Goal: Information Seeking & Learning: Learn about a topic

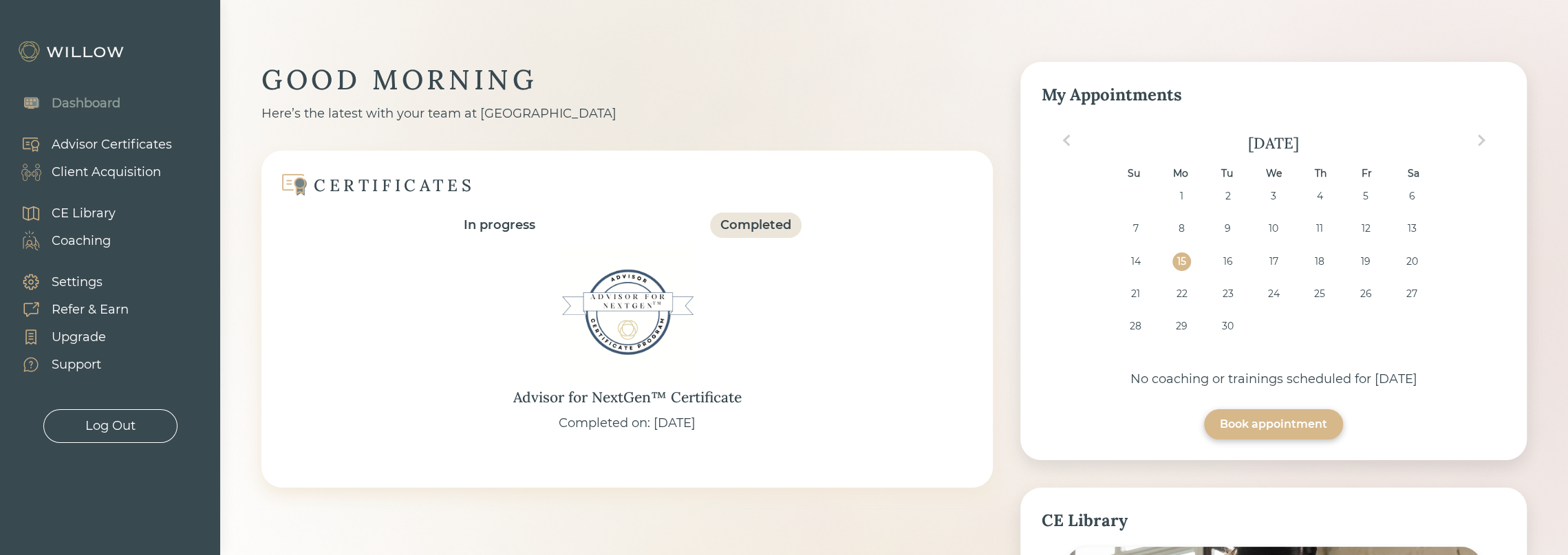
click at [117, 168] on div "Client Acquisition" at bounding box center [106, 172] width 109 height 19
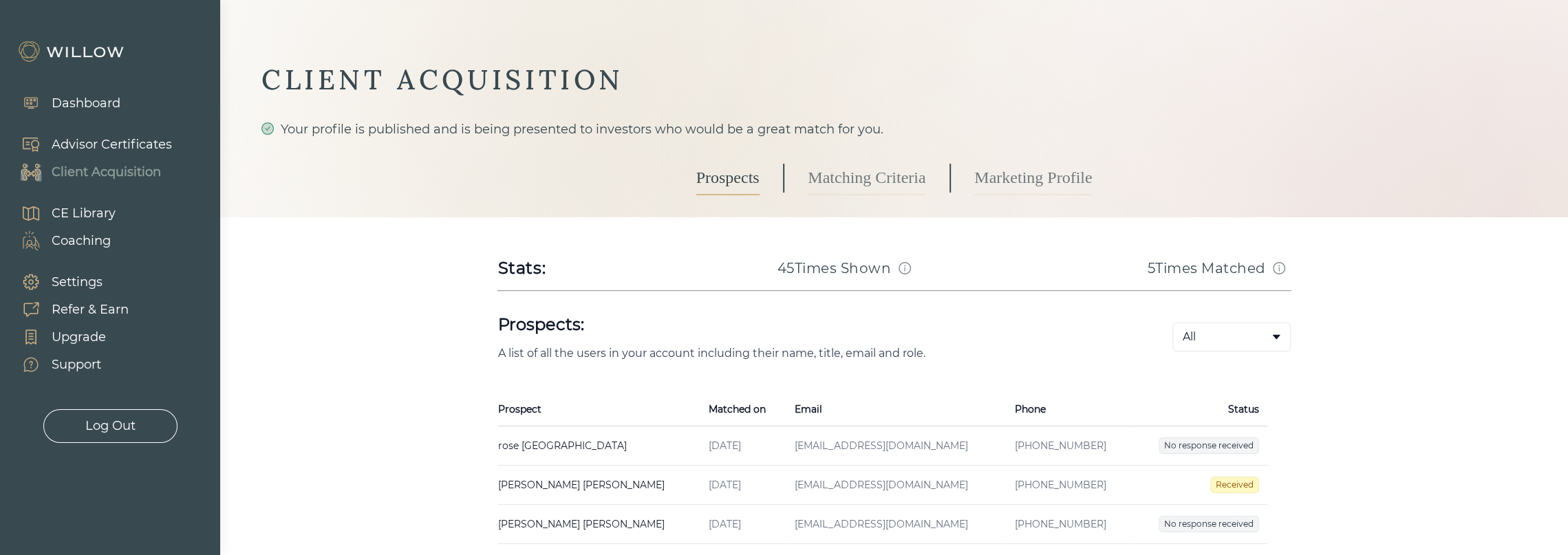
click at [112, 142] on div "Advisor Certificates" at bounding box center [112, 145] width 121 height 19
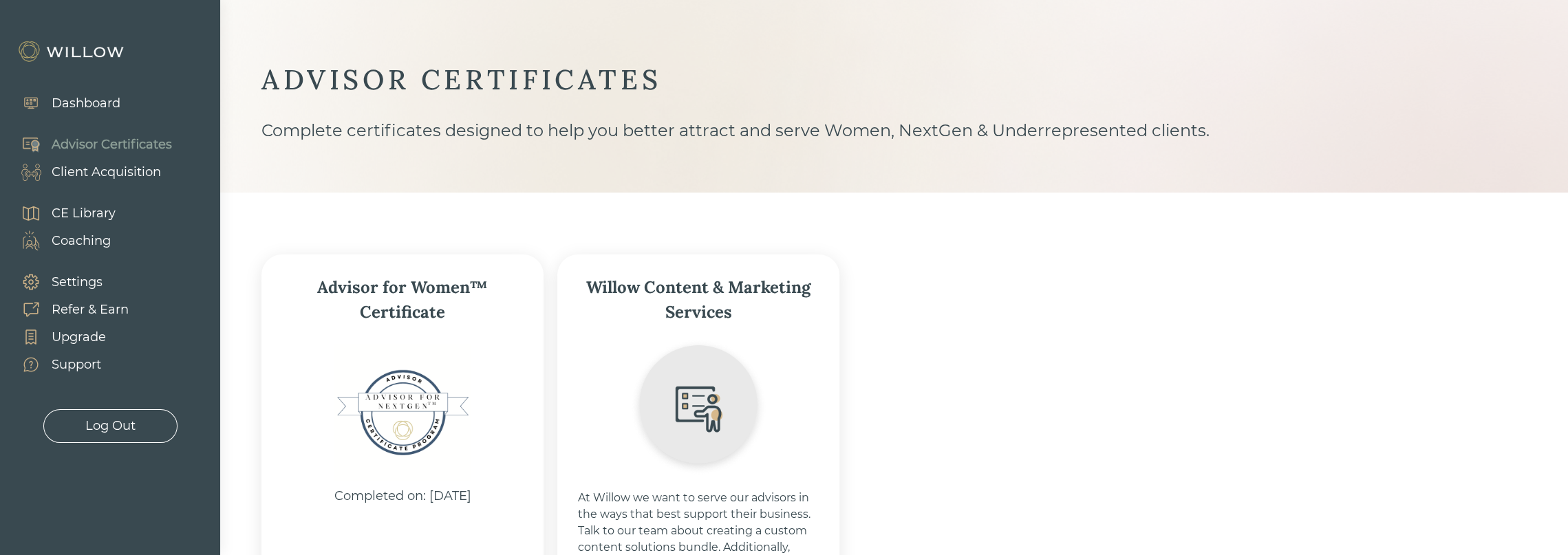
click at [103, 215] on div "CE Library" at bounding box center [84, 213] width 64 height 19
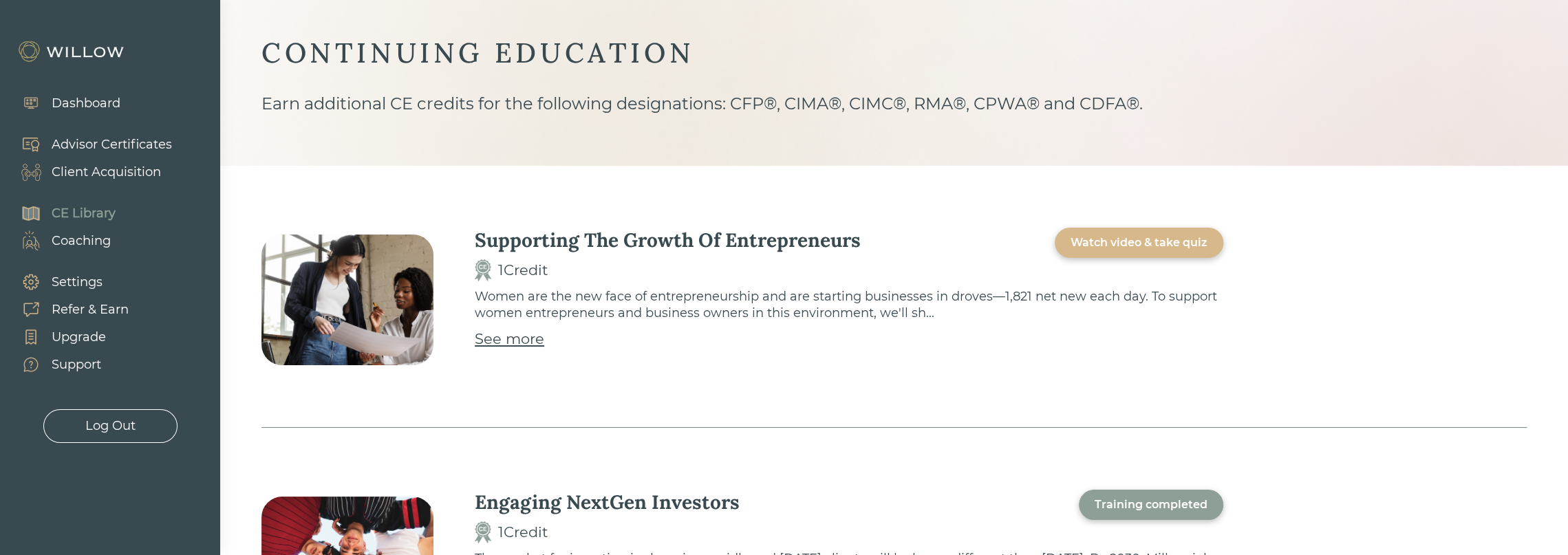
scroll to position [69, 0]
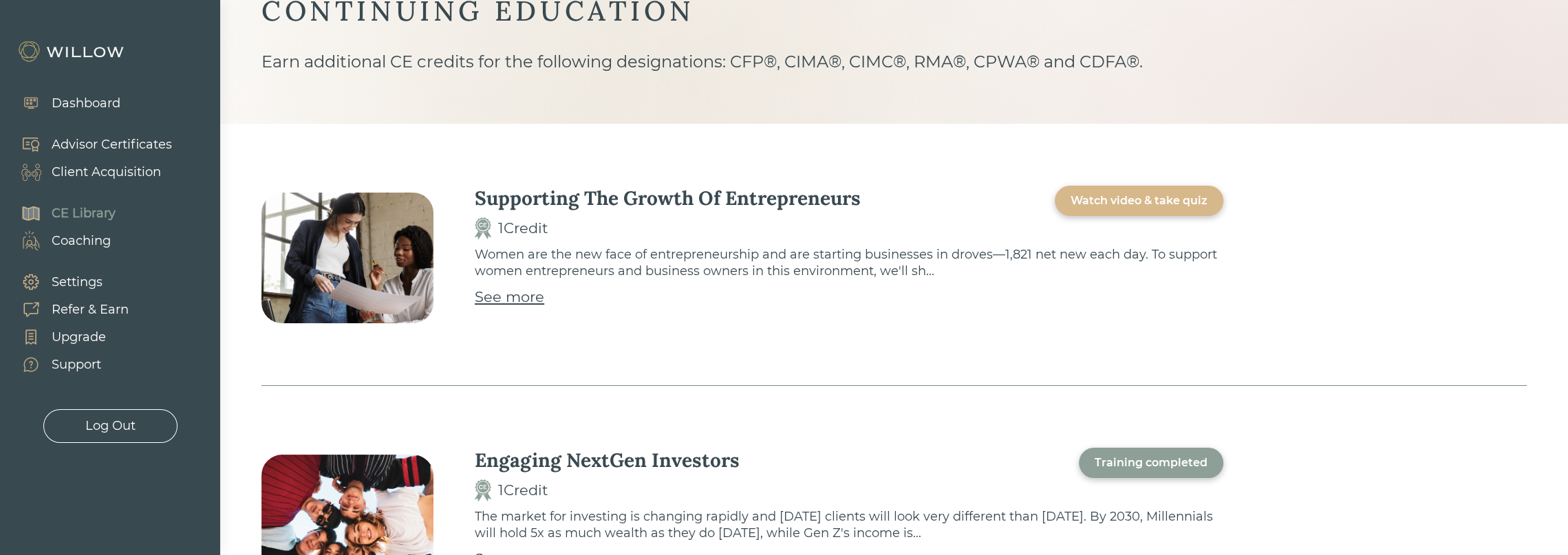
click at [532, 299] on div "See more" at bounding box center [510, 297] width 70 height 22
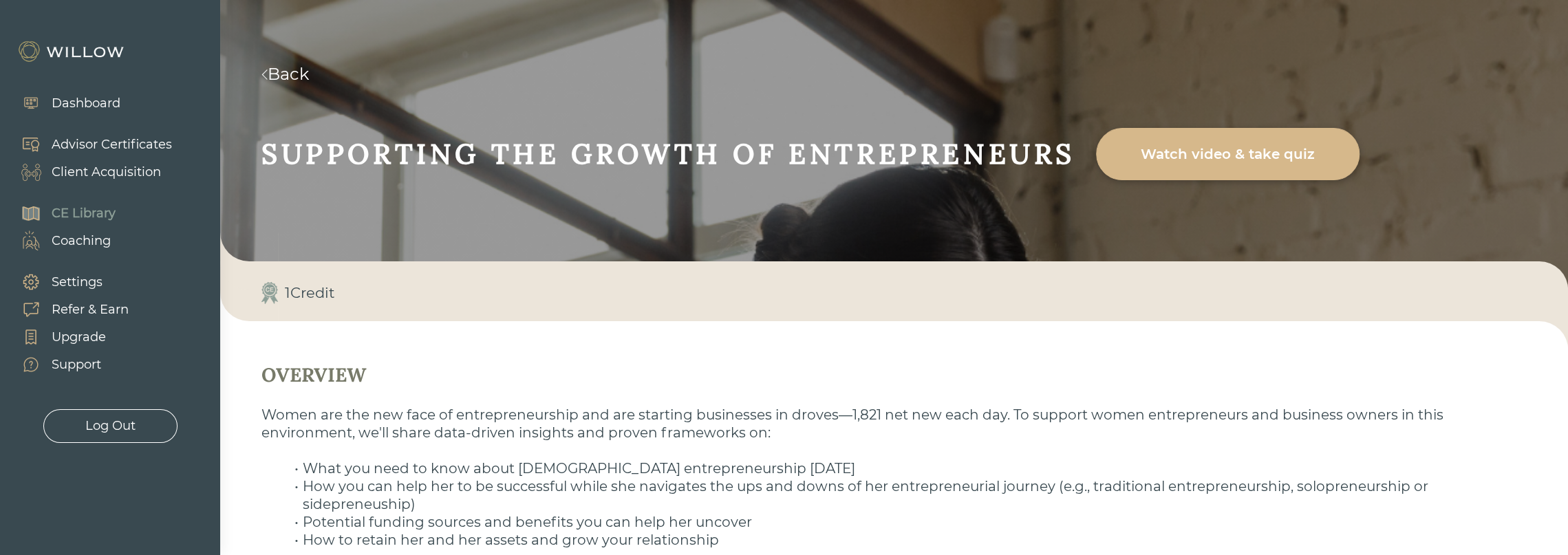
click at [1394, 295] on div "1 Credit" at bounding box center [894, 293] width 1307 height 36
click at [1225, 147] on div "Watch video & take quiz" at bounding box center [1227, 154] width 232 height 38
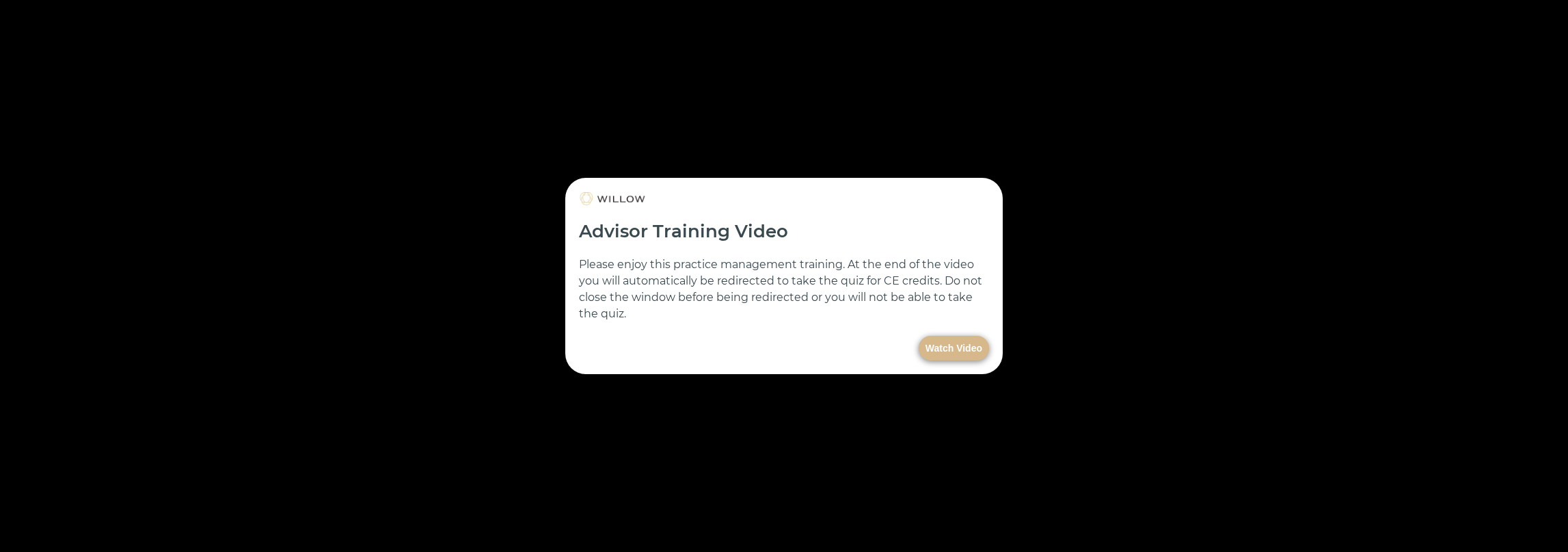
click at [962, 344] on button "Watch Video" at bounding box center [953, 348] width 70 height 25
